Goal: Task Accomplishment & Management: Complete application form

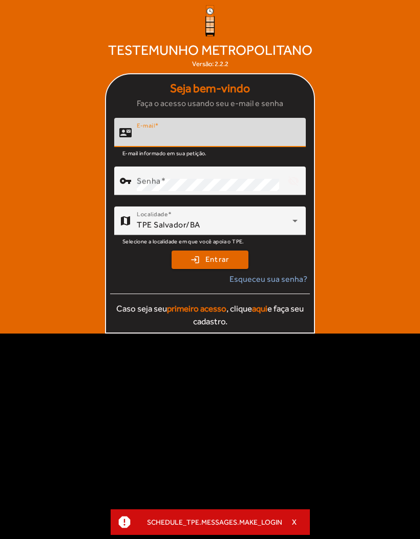
scroll to position [173, 0]
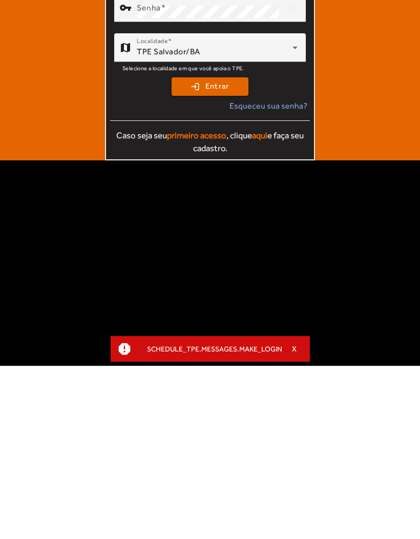
click at [389, 259] on body "home Página inicial work_history Lista de espera edit_calendar Agendar horário …" at bounding box center [210, 269] width 420 height 539
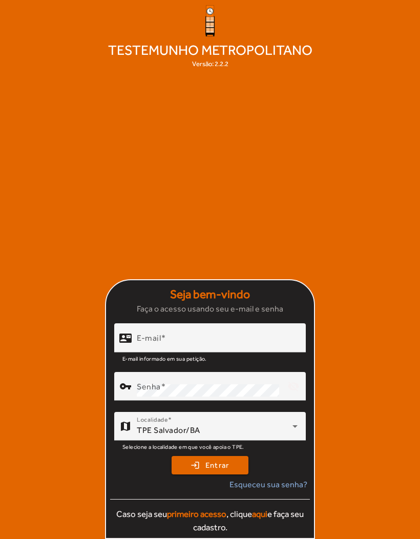
scroll to position [36, 0]
click at [230, 338] on input "E-mail" at bounding box center [217, 342] width 161 height 12
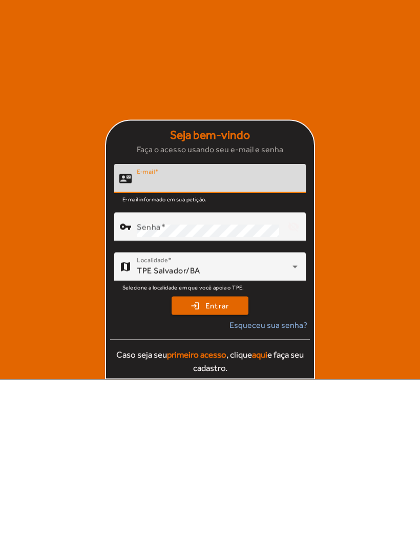
scroll to position [0, 0]
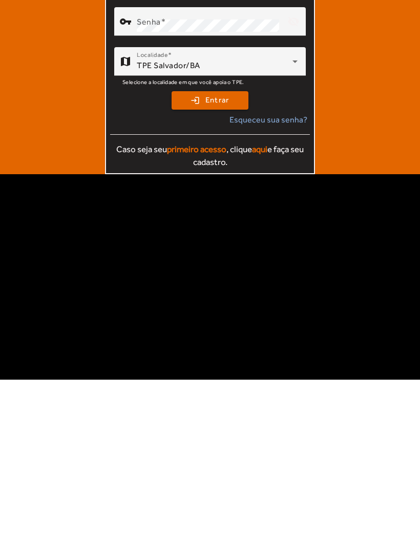
type input "*"
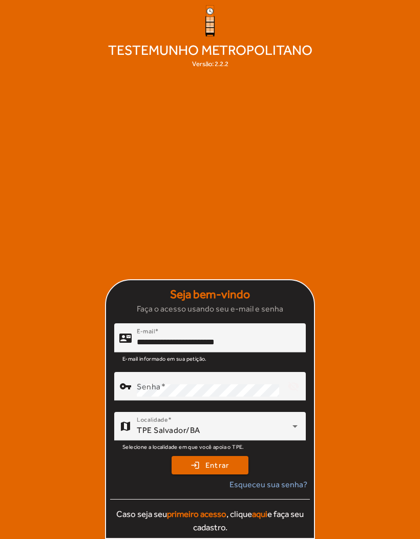
type input "**********"
click at [223, 477] on span "submit" at bounding box center [210, 465] width 75 height 25
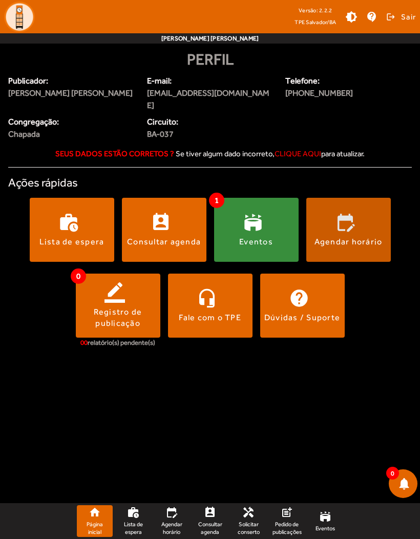
click at [369, 217] on span at bounding box center [348, 229] width 85 height 25
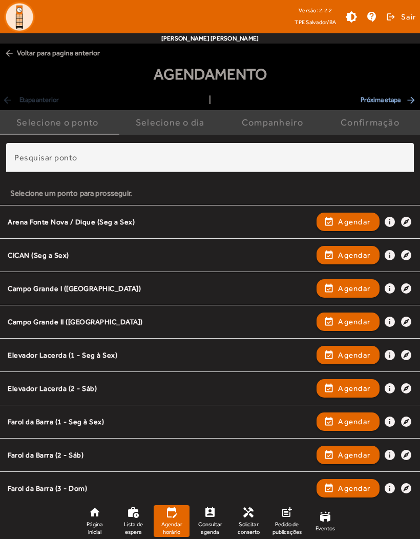
click at [355, 255] on span "Agendar" at bounding box center [354, 255] width 32 height 12
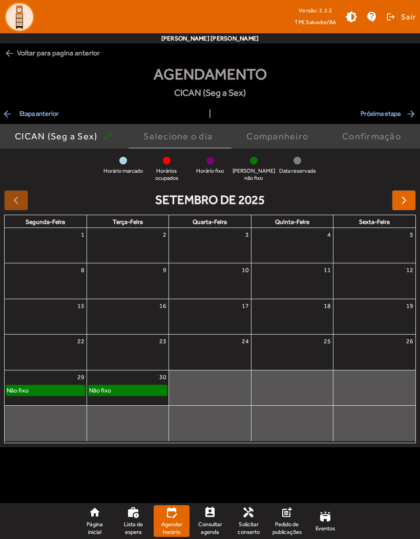
click at [406, 202] on span "button" at bounding box center [404, 200] width 12 height 12
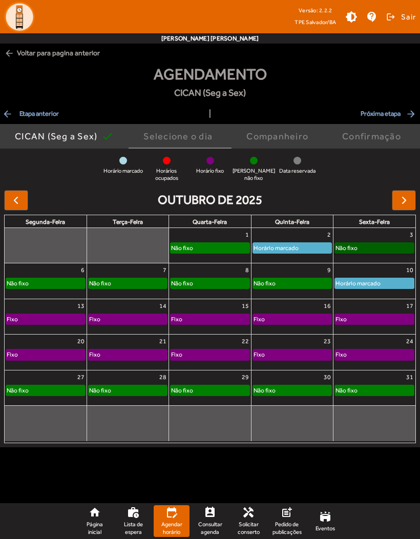
click at [382, 245] on link "Não fixo" at bounding box center [375, 247] width 80 height 11
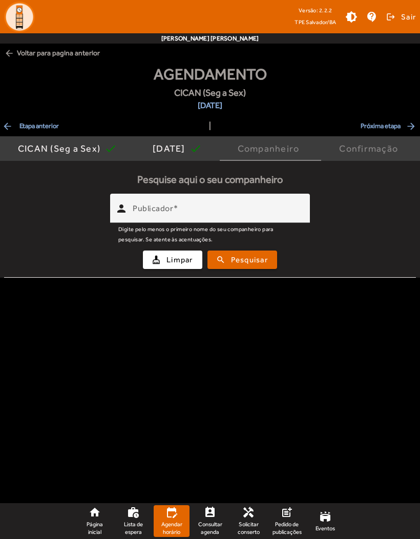
click at [285, 211] on input "Publicador" at bounding box center [217, 212] width 169 height 12
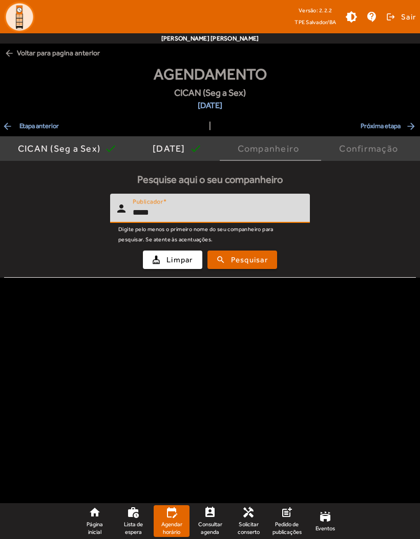
type input "*****"
click at [264, 260] on span "Pesquisar" at bounding box center [249, 260] width 37 height 12
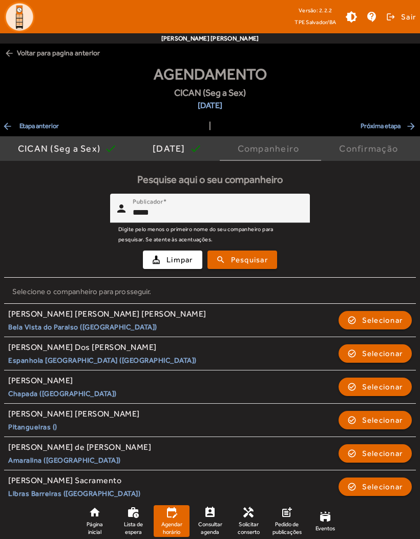
scroll to position [28, 0]
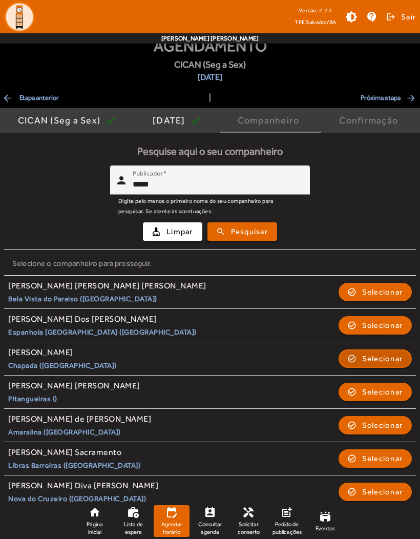
click at [381, 356] on span "Selecionar" at bounding box center [382, 358] width 41 height 12
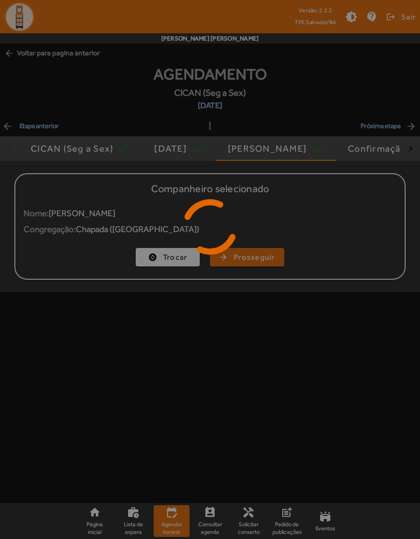
scroll to position [0, 0]
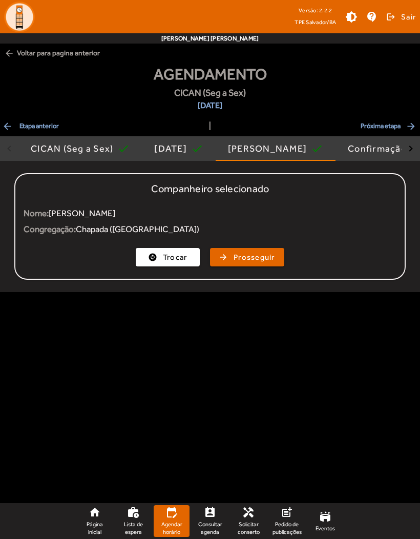
click at [262, 258] on span "Prosseguir" at bounding box center [254, 258] width 41 height 12
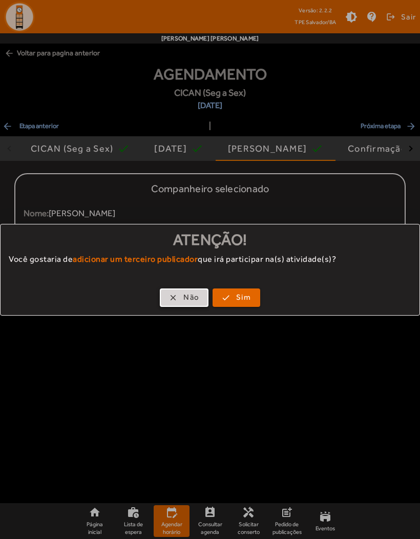
click at [187, 295] on span "Não" at bounding box center [191, 297] width 16 height 12
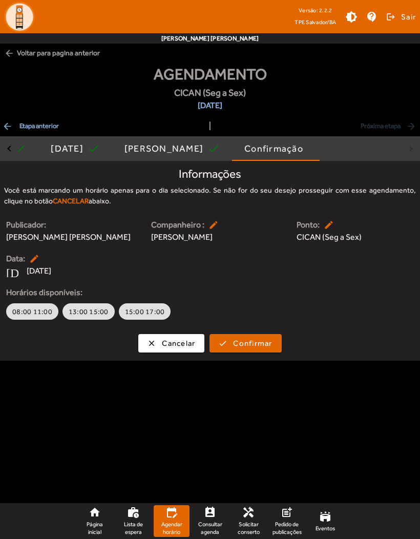
click at [182, 339] on span "Cancelar" at bounding box center [178, 344] width 33 height 12
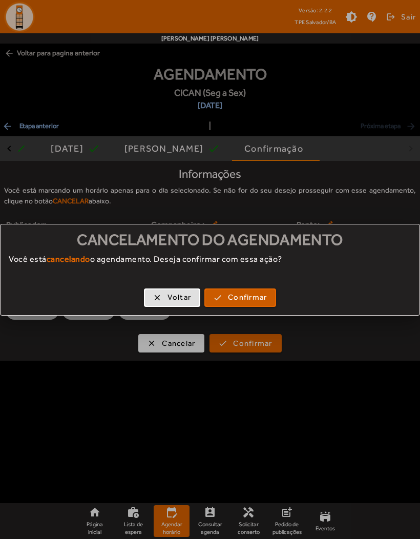
click at [254, 300] on span "Confirmar" at bounding box center [247, 297] width 39 height 12
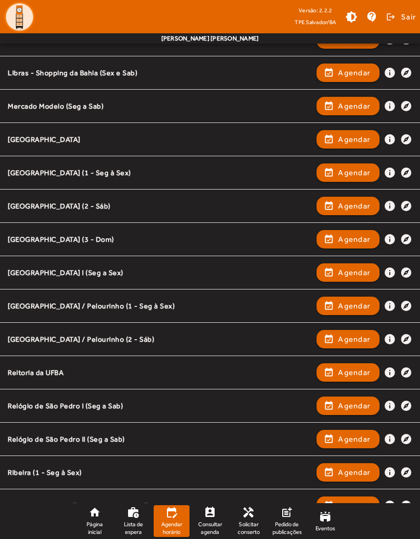
scroll to position [718, 0]
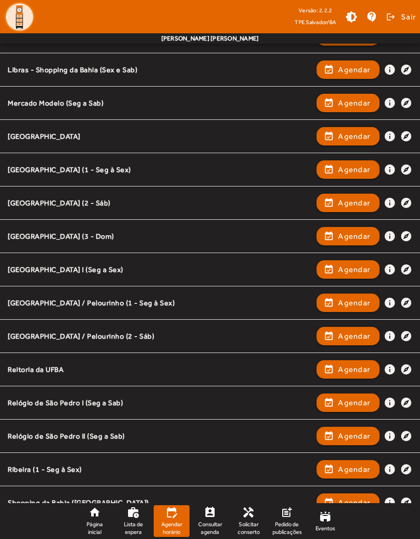
click at [359, 505] on span "Agendar" at bounding box center [354, 502] width 32 height 12
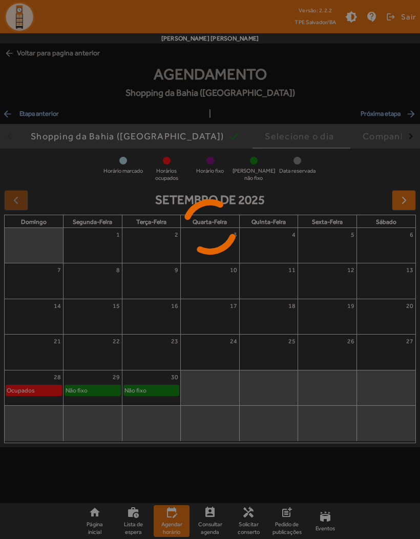
scroll to position [0, 0]
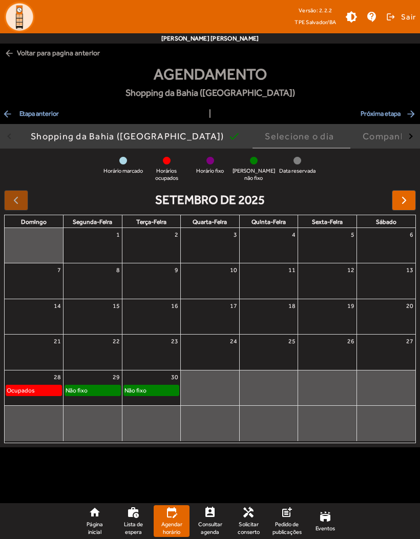
click at [404, 207] on button "button" at bounding box center [404, 200] width 24 height 20
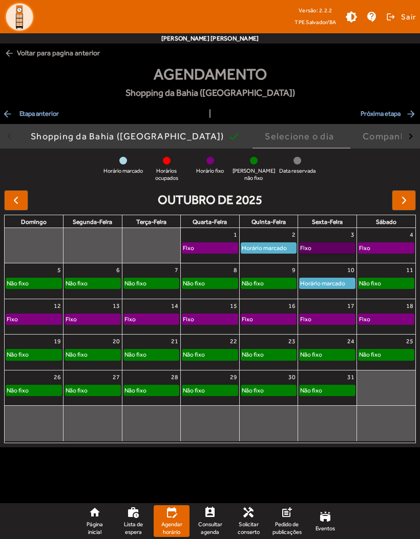
click at [330, 246] on link "Fixo" at bounding box center [327, 247] width 56 height 11
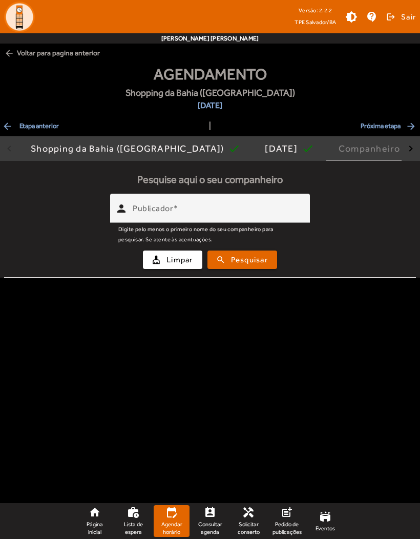
click at [253, 217] on input "Publicador" at bounding box center [217, 212] width 169 height 12
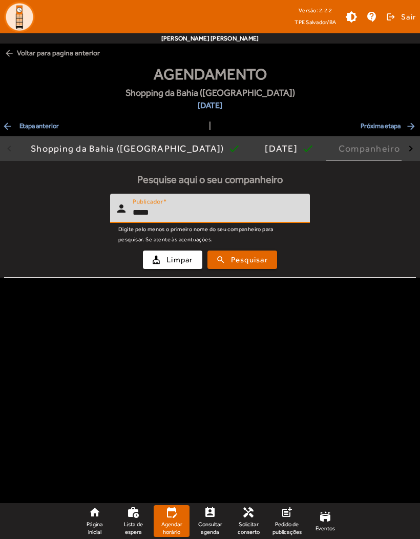
type input "*****"
click at [264, 267] on span "submit" at bounding box center [243, 259] width 68 height 25
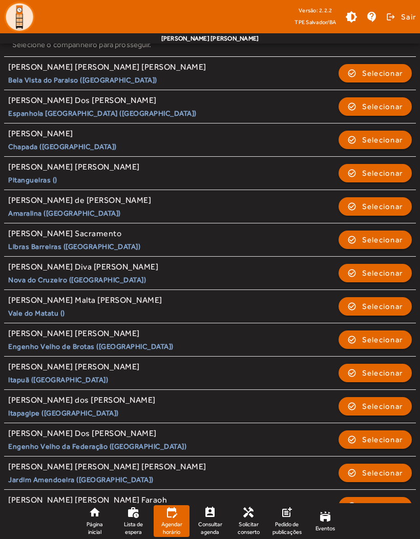
scroll to position [281, 0]
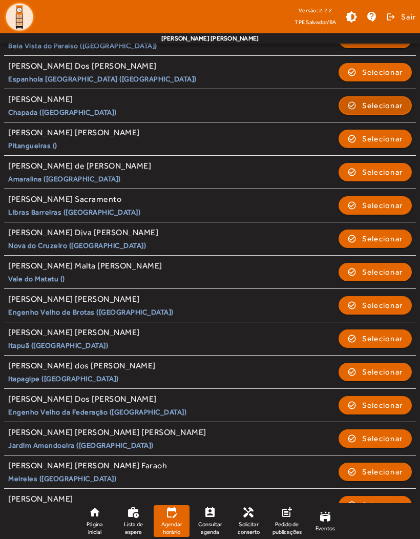
click at [390, 100] on span "Selecionar" at bounding box center [382, 105] width 41 height 12
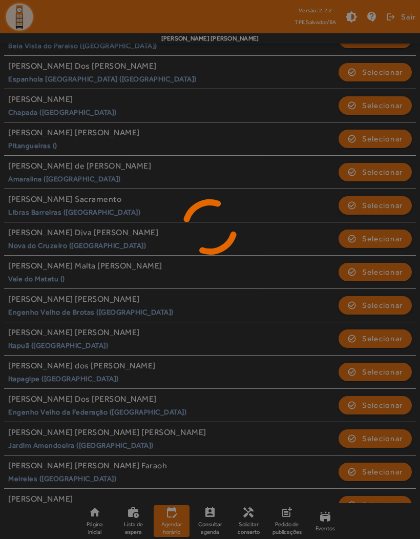
scroll to position [0, 0]
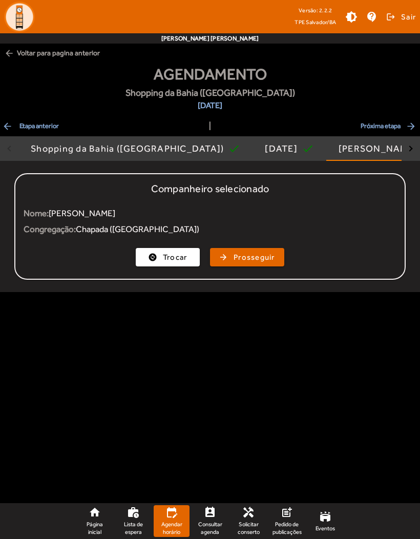
click at [260, 260] on span "Prosseguir" at bounding box center [254, 258] width 41 height 12
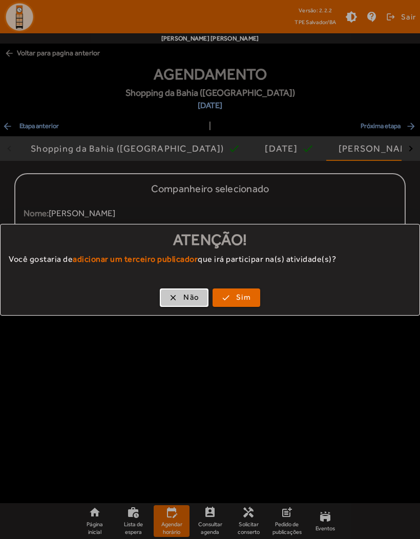
click at [192, 291] on span "Não" at bounding box center [191, 297] width 16 height 12
